Goal: Task Accomplishment & Management: Use online tool/utility

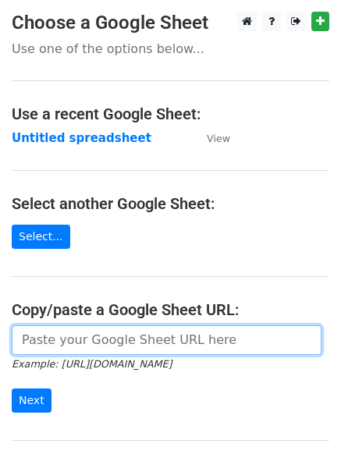
click at [91, 333] on input "url" at bounding box center [167, 341] width 310 height 30
paste input "[URL][DOMAIN_NAME]"
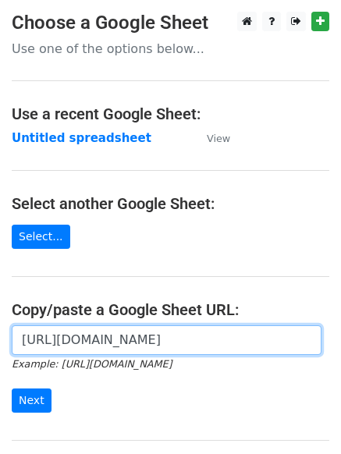
scroll to position [0, 338]
type input "[URL][DOMAIN_NAME]"
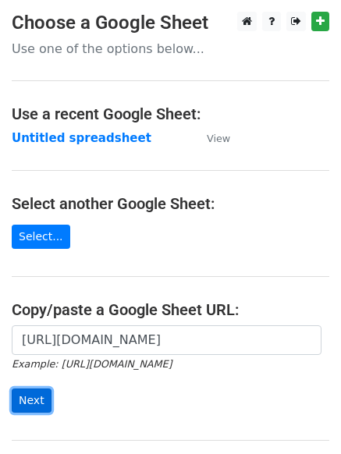
scroll to position [0, 0]
click at [32, 394] on input "Next" at bounding box center [32, 401] width 40 height 24
